Goal: Information Seeking & Learning: Check status

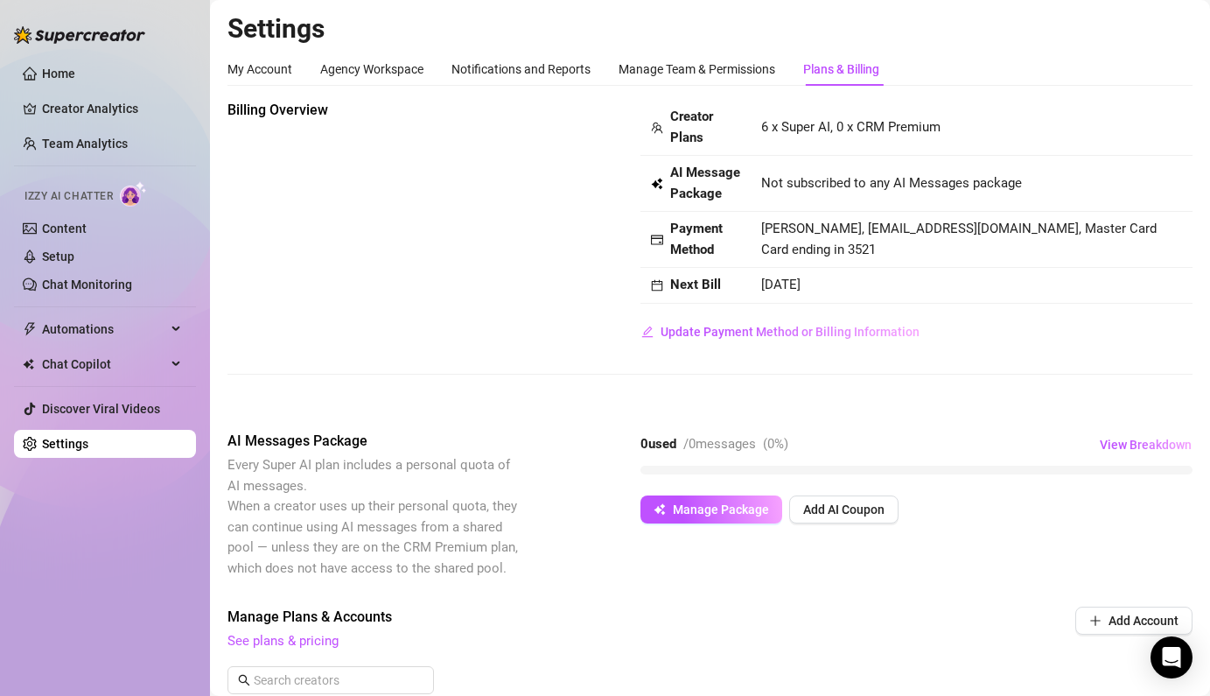
click at [977, 556] on div "AI Messages Package Every Super AI plan includes a personal quota of AI message…" at bounding box center [710, 505] width 965 height 148
click at [80, 102] on link "Creator Analytics" at bounding box center [112, 109] width 140 height 28
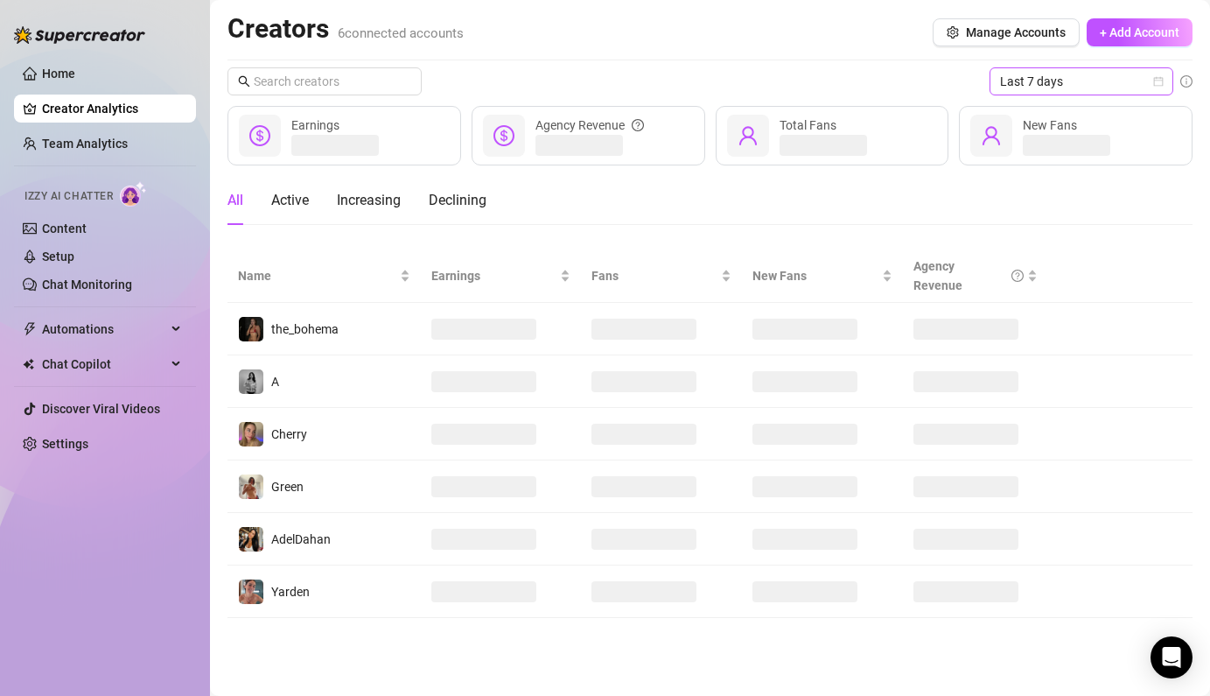
click at [1057, 90] on span "Last 7 days" at bounding box center [1081, 81] width 163 height 26
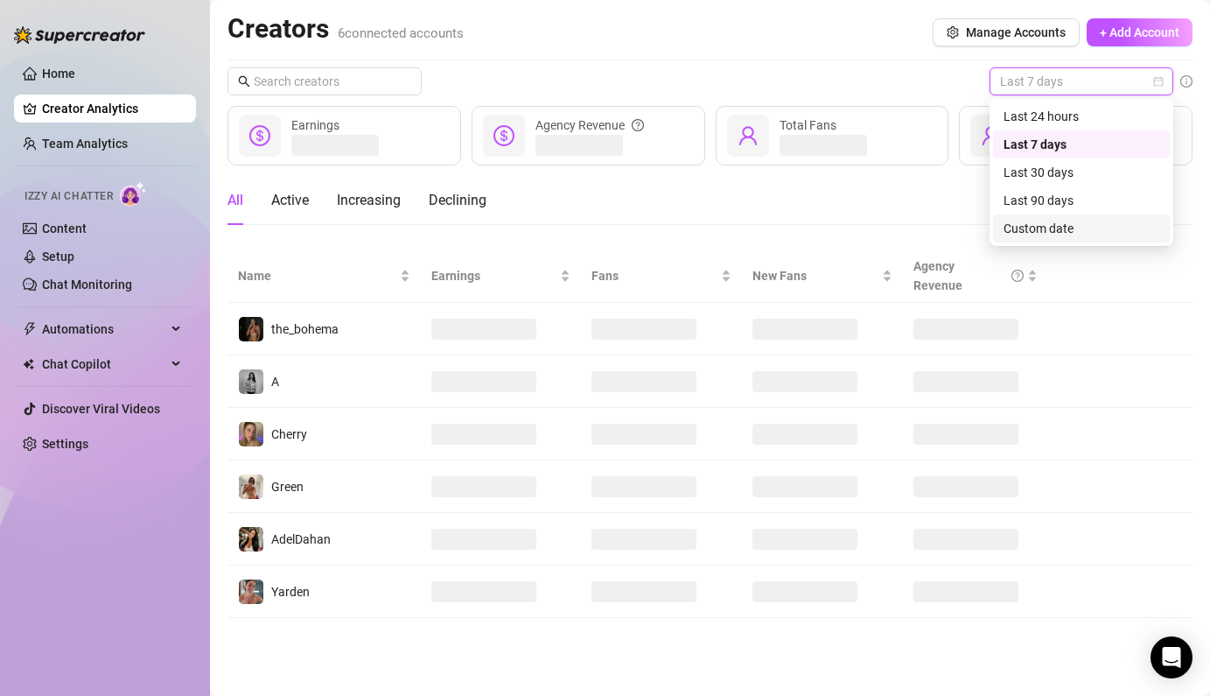
click at [1018, 219] on div "Custom date" at bounding box center [1082, 228] width 156 height 19
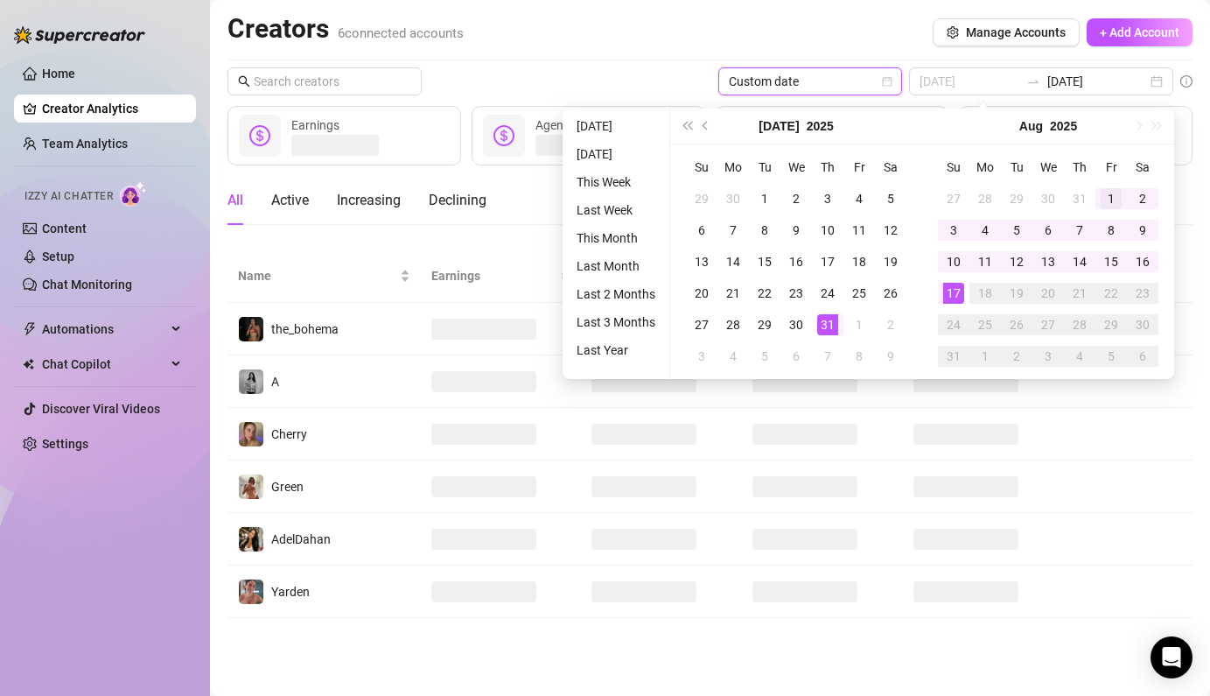
type input "[DATE]"
click at [1101, 203] on div "1" at bounding box center [1111, 198] width 21 height 21
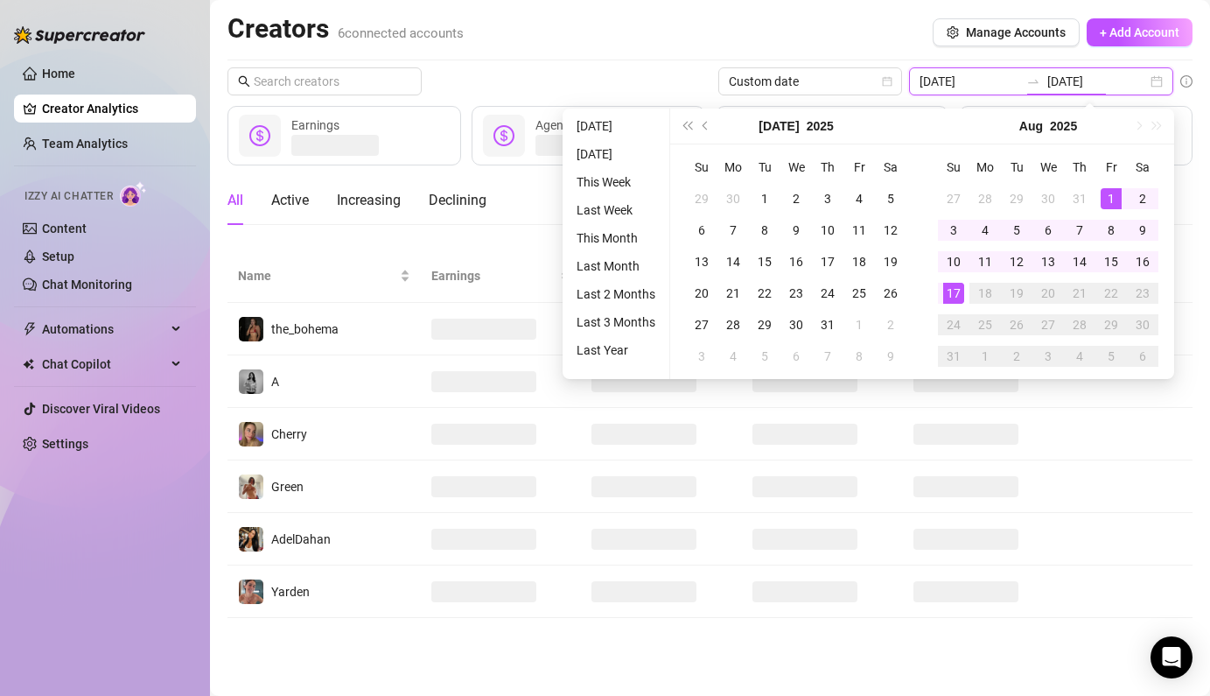
type input "[DATE]"
click at [951, 294] on div "17" at bounding box center [953, 293] width 21 height 21
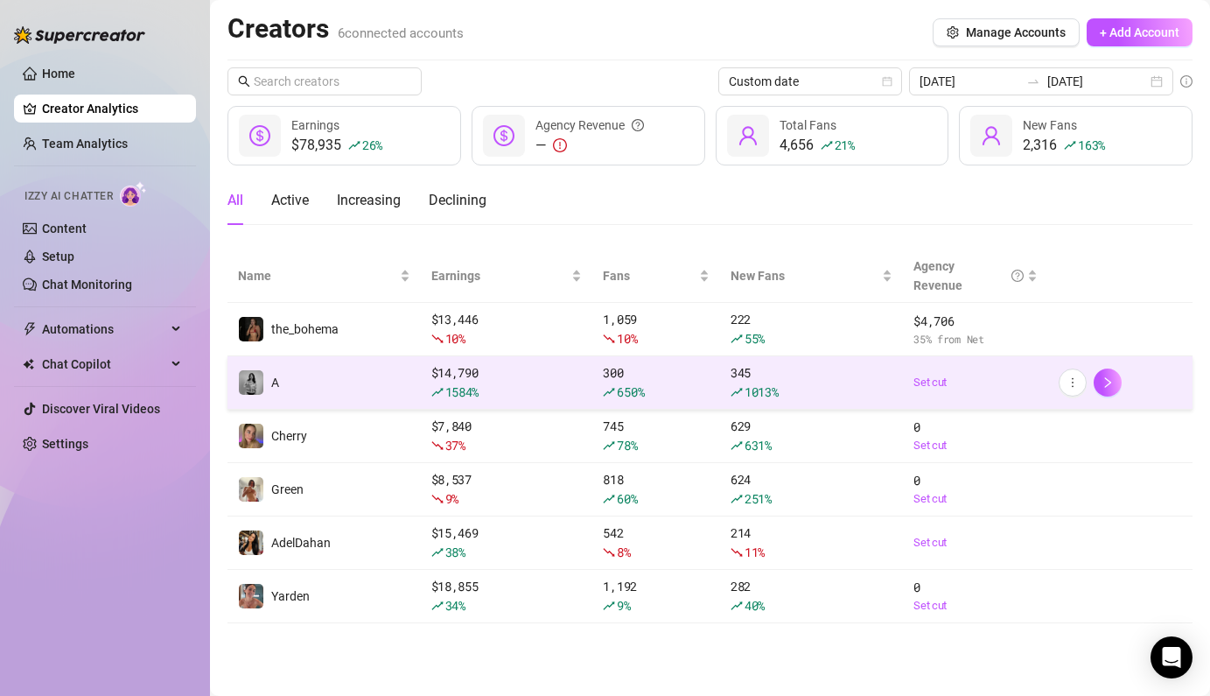
click at [858, 392] on div "1013 %" at bounding box center [812, 391] width 162 height 19
